Goal: Check status: Check status

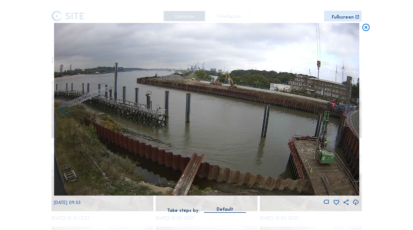
click at [365, 24] on icon at bounding box center [365, 27] width 9 height 9
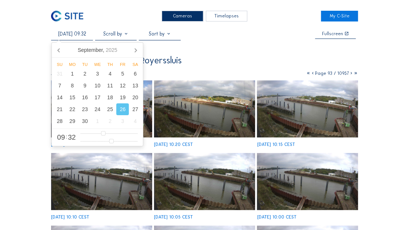
click at [81, 36] on input "[DATE] 09:32" at bounding box center [72, 34] width 42 height 6
click at [95, 110] on div "24" at bounding box center [97, 109] width 13 height 12
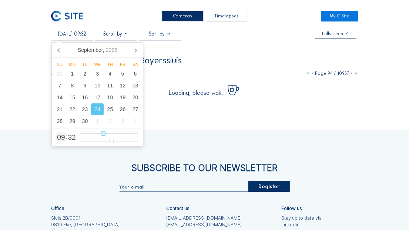
type input "[DATE] 14:32"
type input "14"
click at [114, 133] on input "range" at bounding box center [109, 133] width 58 height 6
type input "[DATE] 16:32"
type input "16"
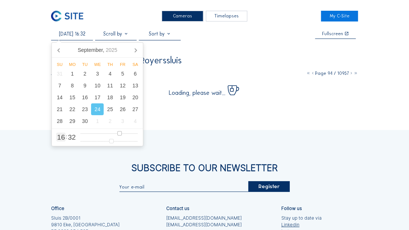
click at [119, 133] on input "range" at bounding box center [109, 133] width 58 height 6
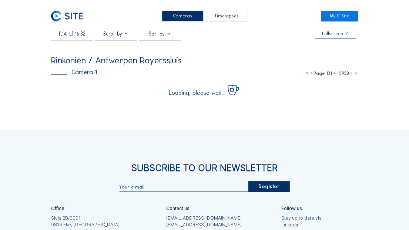
click at [389, 41] on div "Cameras Timelapses My C-Site [DATE] 16:32 Fullscreen Rinkoniën / Antwerpen Roye…" at bounding box center [204, 156] width 409 height 312
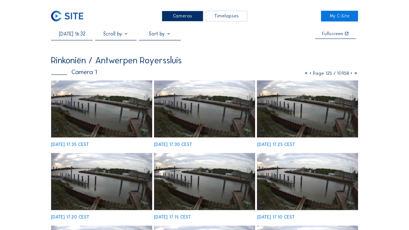
click at [200, 107] on img at bounding box center [204, 108] width 101 height 57
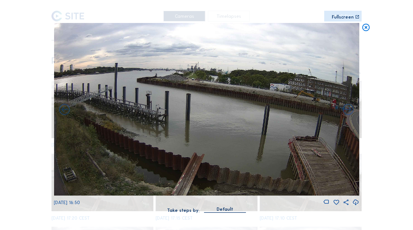
click at [366, 26] on icon at bounding box center [365, 27] width 9 height 9
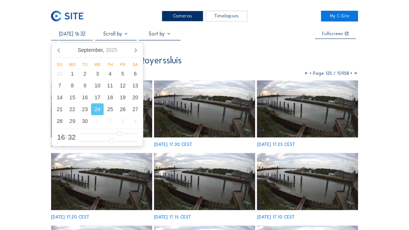
click at [78, 32] on input "[DATE] 16:32" at bounding box center [72, 34] width 42 height 6
click at [111, 110] on div "25" at bounding box center [110, 109] width 13 height 12
type input "[DATE] 16:32"
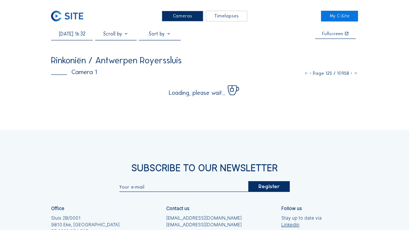
click at [399, 54] on div "Cameras Timelapses My C-Site [DATE] 16:32 Fullscreen Rinkoniën / Antwerpen Roye…" at bounding box center [204, 156] width 409 height 312
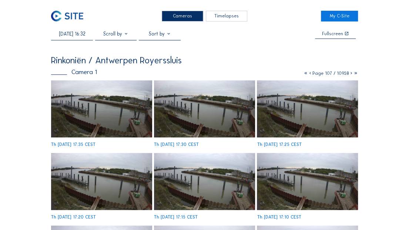
click at [226, 121] on img at bounding box center [204, 108] width 101 height 57
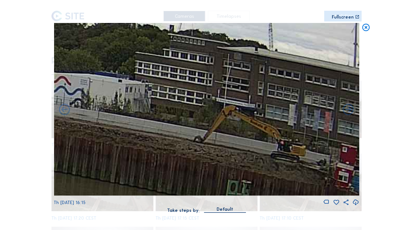
drag, startPoint x: 160, startPoint y: 138, endPoint x: 21, endPoint y: 122, distance: 140.2
click at [21, 126] on div "Scroll to travel through time | Press 'Alt' Button + Scroll to Zoom | Click and…" at bounding box center [206, 115] width 413 height 230
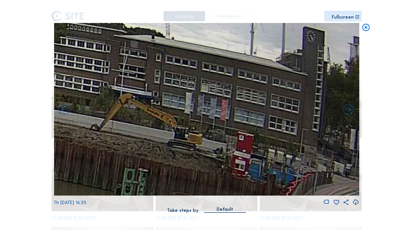
click at [364, 29] on icon at bounding box center [365, 27] width 9 height 9
